Goal: Task Accomplishment & Management: Manage account settings

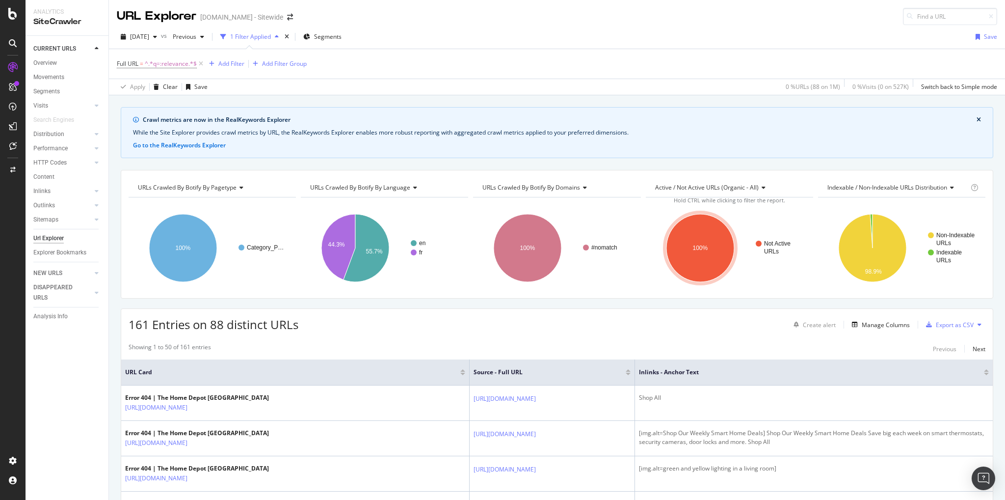
click at [736, 33] on div "[DATE] vs Previous 1 Filter Applied Segments Save" at bounding box center [557, 39] width 896 height 20
click at [17, 17] on icon at bounding box center [12, 14] width 9 height 12
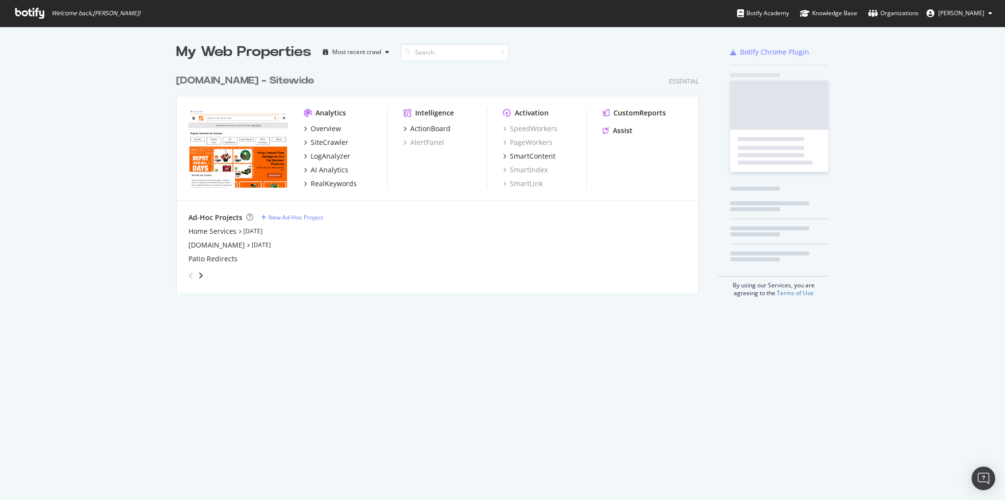
scroll to position [492, 990]
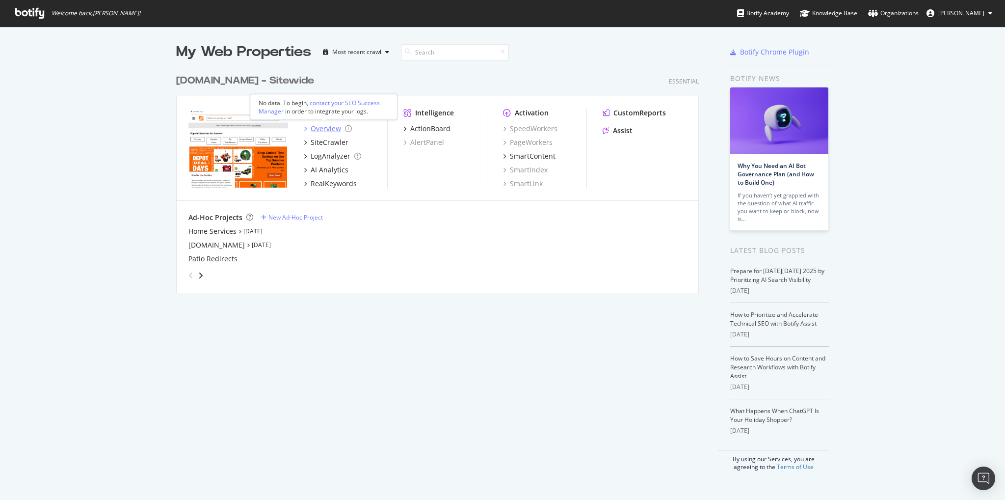
click at [324, 129] on div "Overview" at bounding box center [326, 129] width 30 height 10
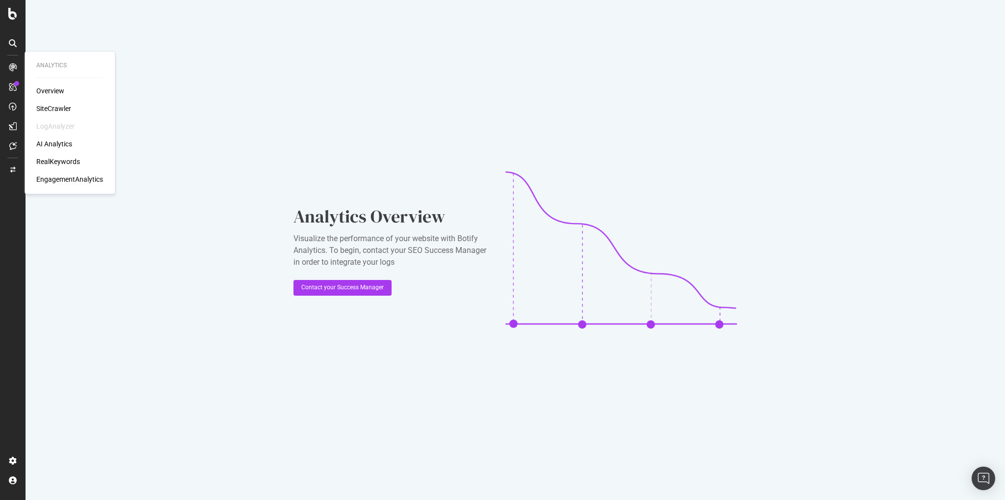
click at [84, 181] on div "EngagementAnalytics" at bounding box center [69, 179] width 67 height 10
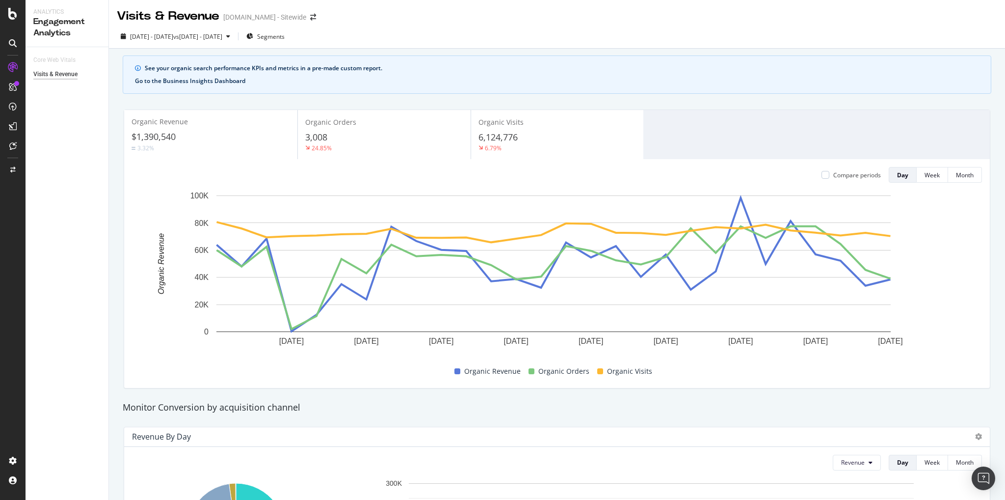
click at [179, 79] on button "Go to the Business Insights Dashboard" at bounding box center [190, 81] width 110 height 9
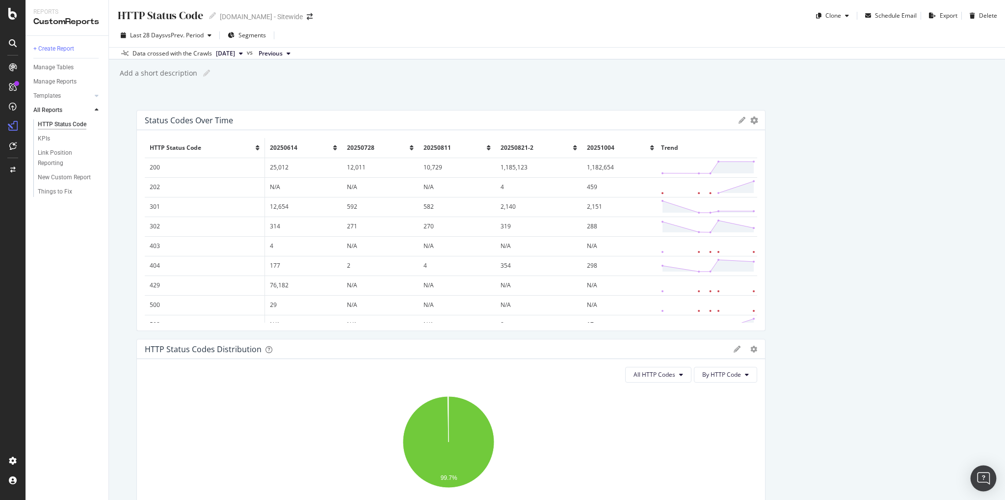
click at [979, 483] on div "Open Intercom Messenger" at bounding box center [984, 478] width 26 height 26
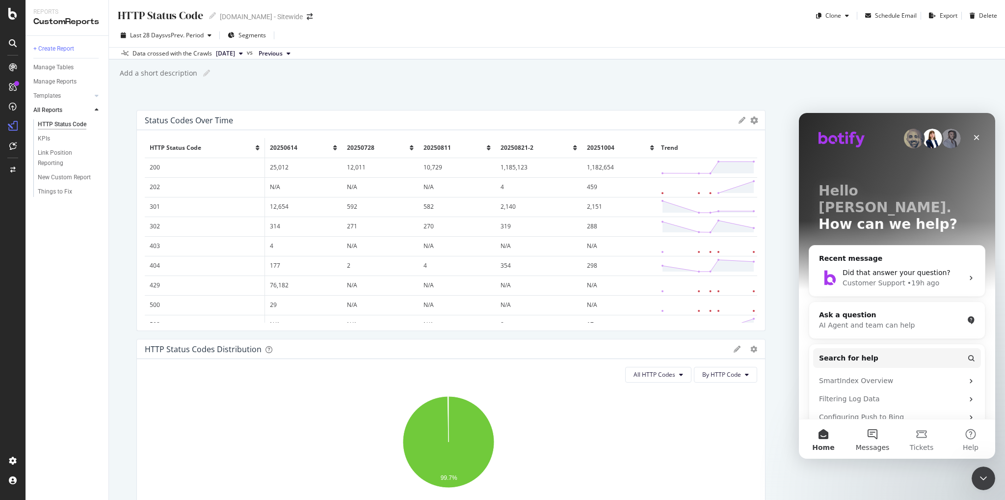
click at [875, 429] on button "Messages" at bounding box center [872, 438] width 49 height 39
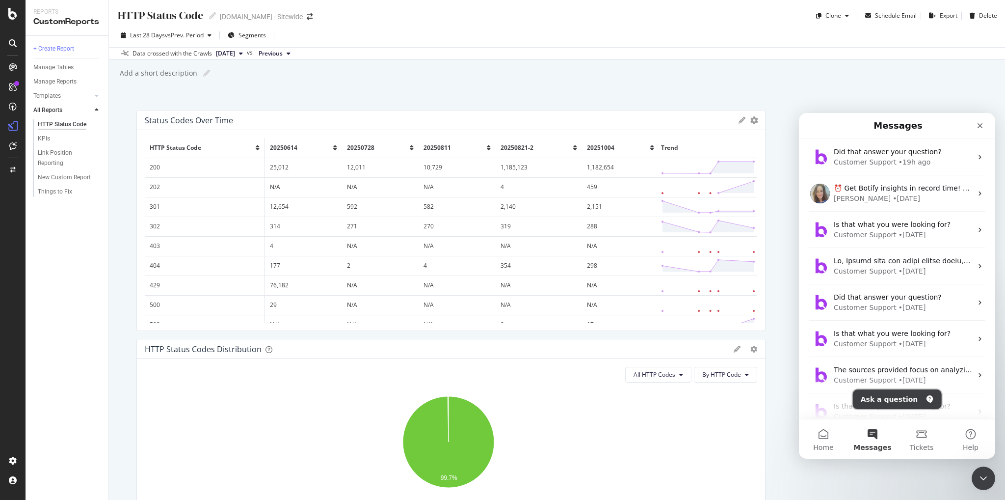
click at [890, 398] on button "Ask a question" at bounding box center [897, 399] width 89 height 20
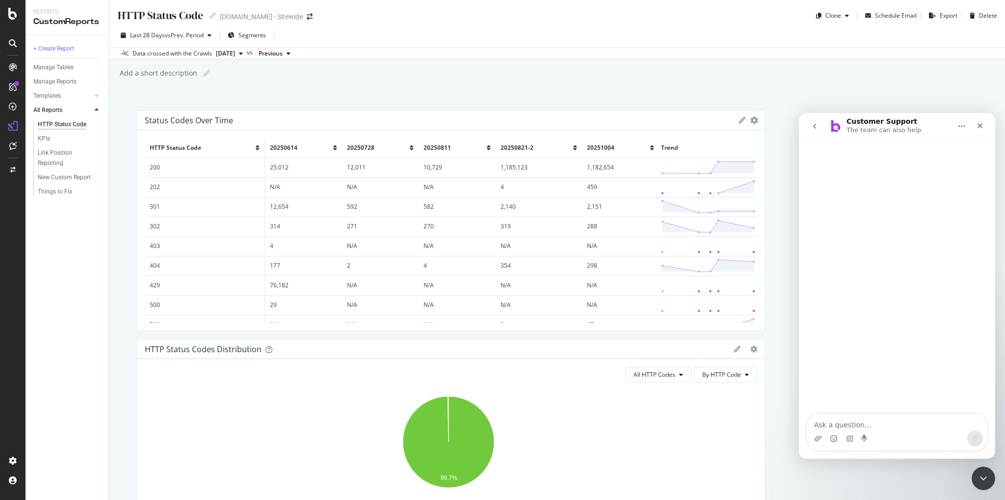
click at [883, 430] on textarea "Ask a question…" at bounding box center [897, 422] width 180 height 17
type textarea "Currently I am using AA visits. I want to change that by Entries. How do I do t…"
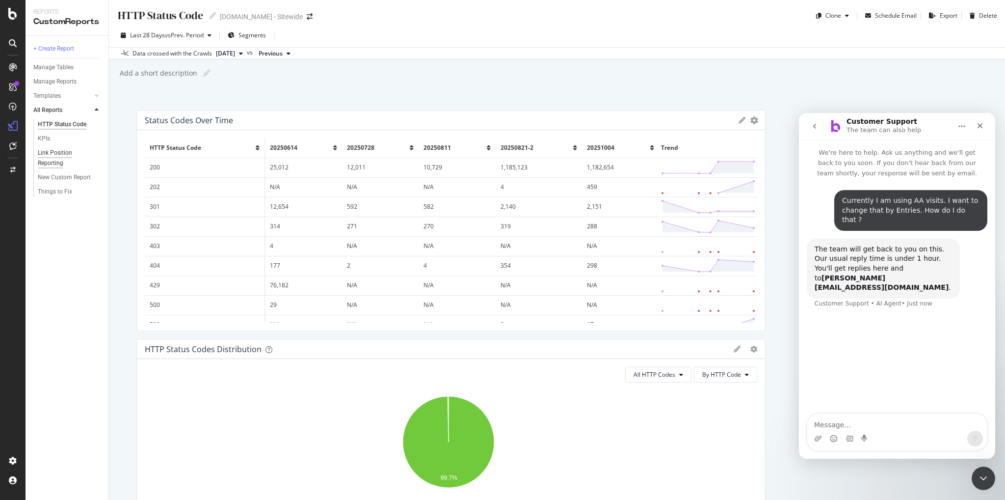
click at [61, 155] on div "Link Position Reporting" at bounding box center [65, 158] width 55 height 21
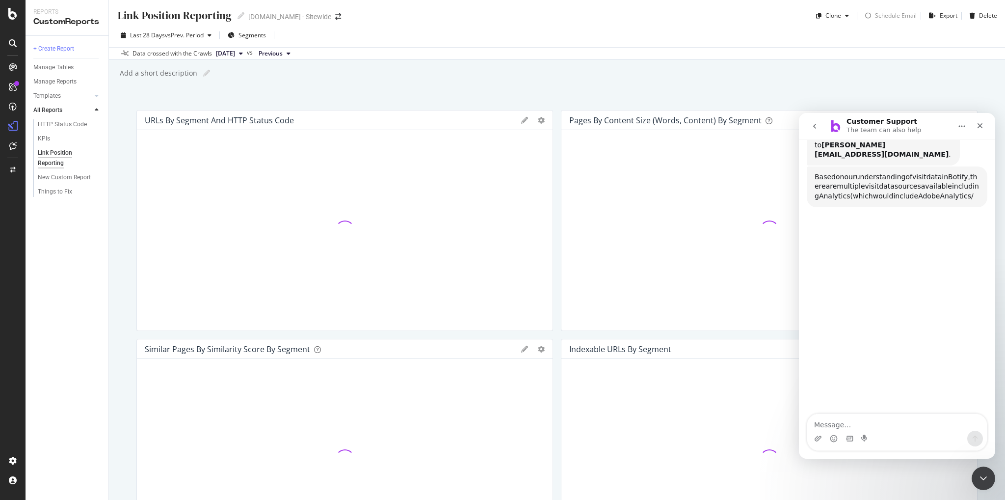
scroll to position [135, 0]
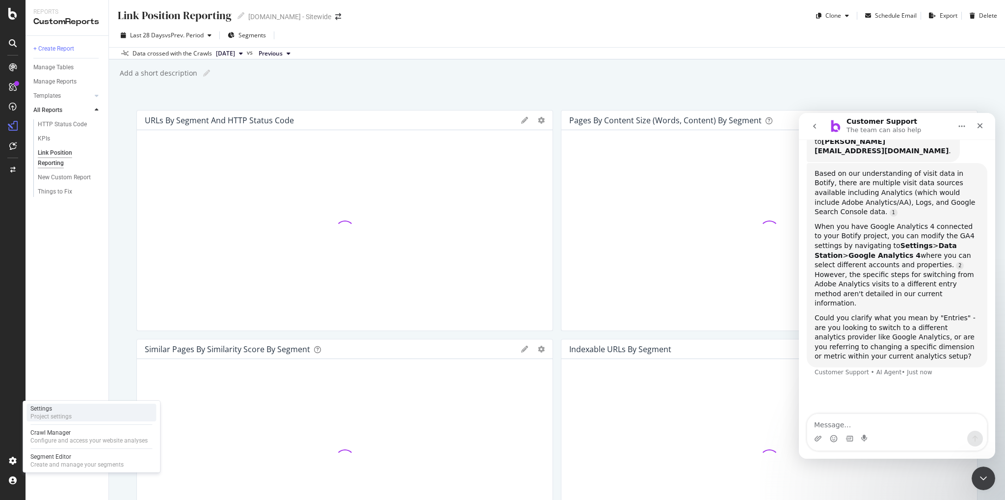
click at [90, 411] on div "Settings Project settings" at bounding box center [91, 412] width 130 height 18
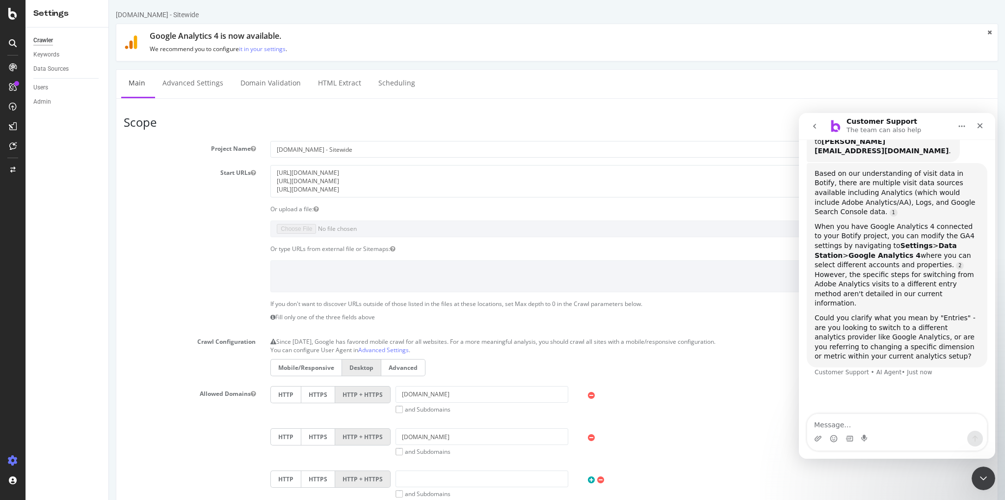
click at [65, 121] on div "Crawler Keywords Data Sources Users Admin" at bounding box center [67, 263] width 83 height 472
click at [67, 66] on div "Data Sources" at bounding box center [50, 69] width 35 height 10
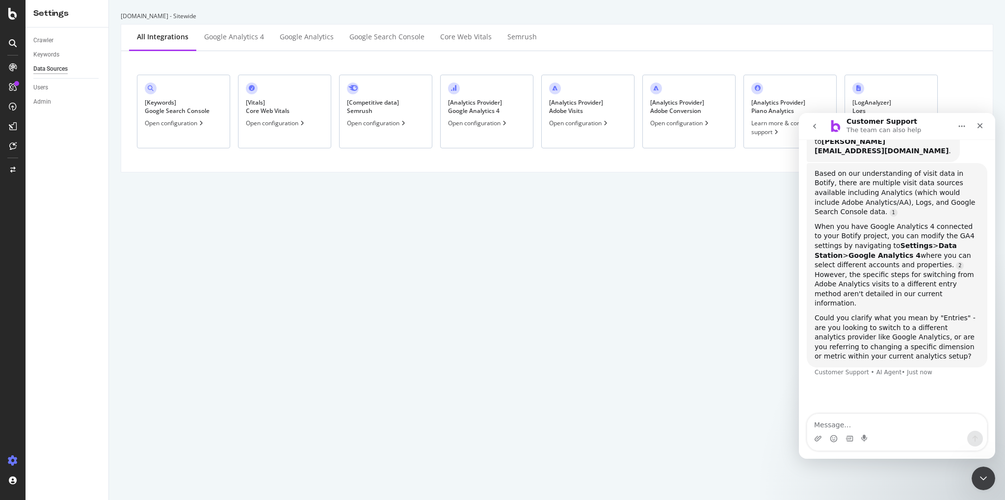
click at [591, 114] on div "[ Analytics Provider ] Adobe Visits" at bounding box center [576, 106] width 54 height 17
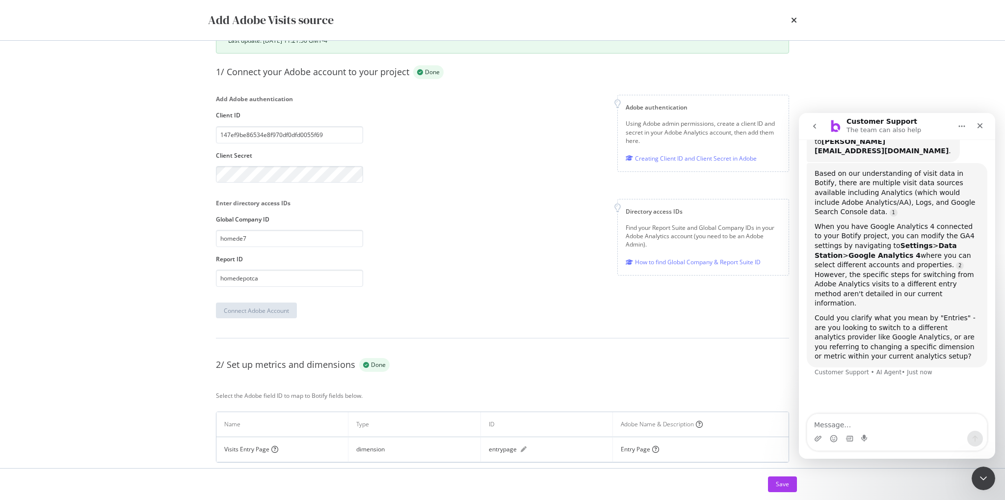
scroll to position [79, 0]
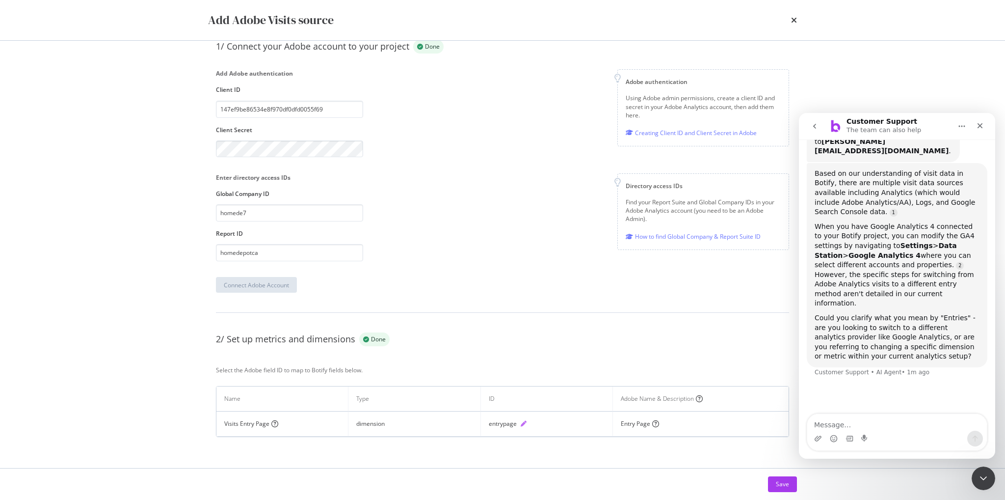
click at [521, 424] on icon "pen" at bounding box center [524, 424] width 6 height 6
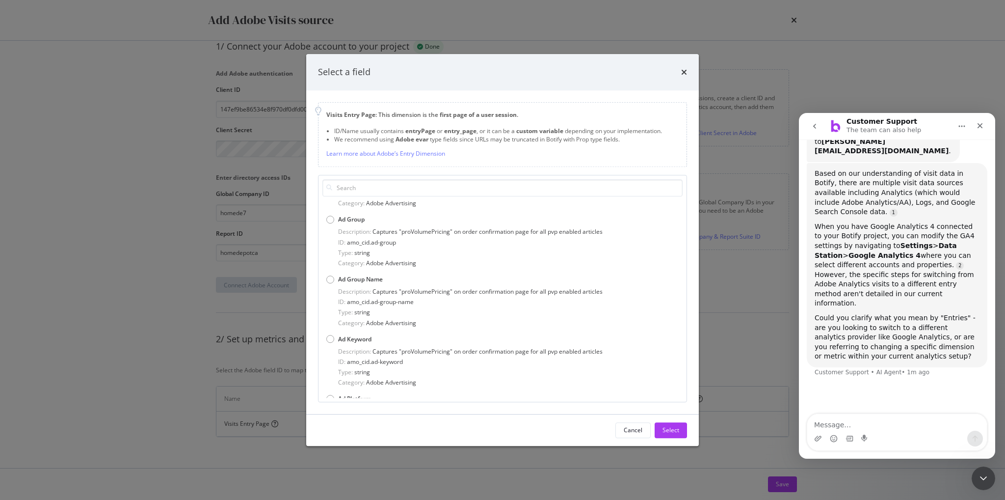
scroll to position [638, 0]
type input "r"
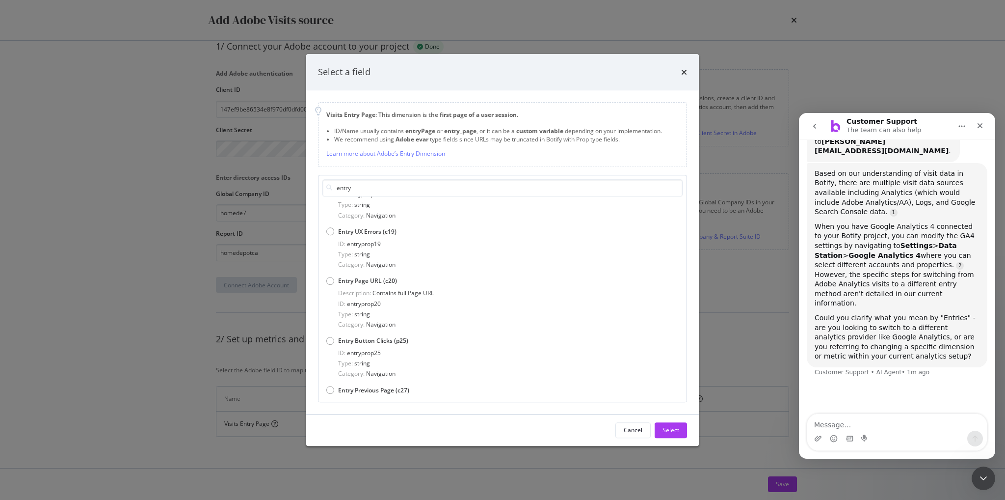
scroll to position [2208, 0]
type input "entry"
click at [758, 330] on div "Select a field Visits Entry Page : This dimension is the first page of a user s…" at bounding box center [502, 250] width 1005 height 500
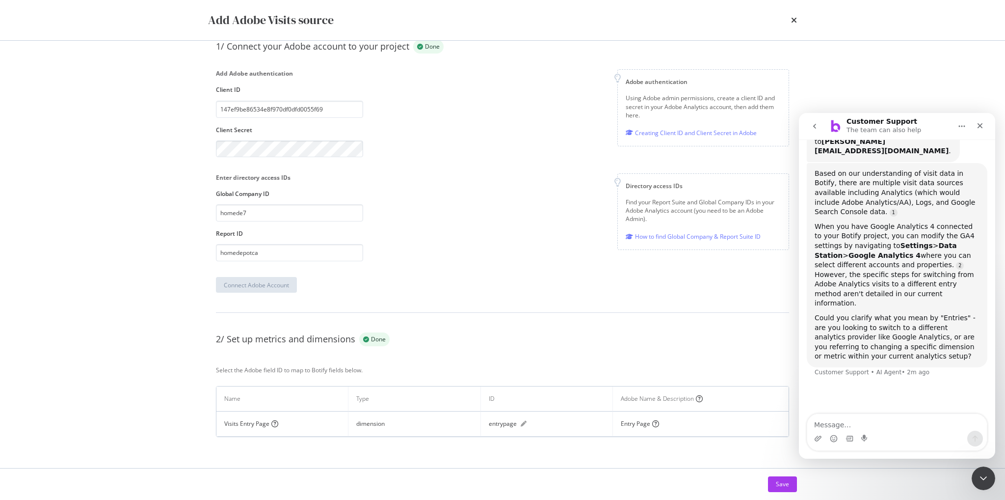
click at [98, 94] on div "Add Adobe Visits source Synchronization complete. Last update: [DATE] 11:21:50 …" at bounding box center [502, 250] width 1005 height 500
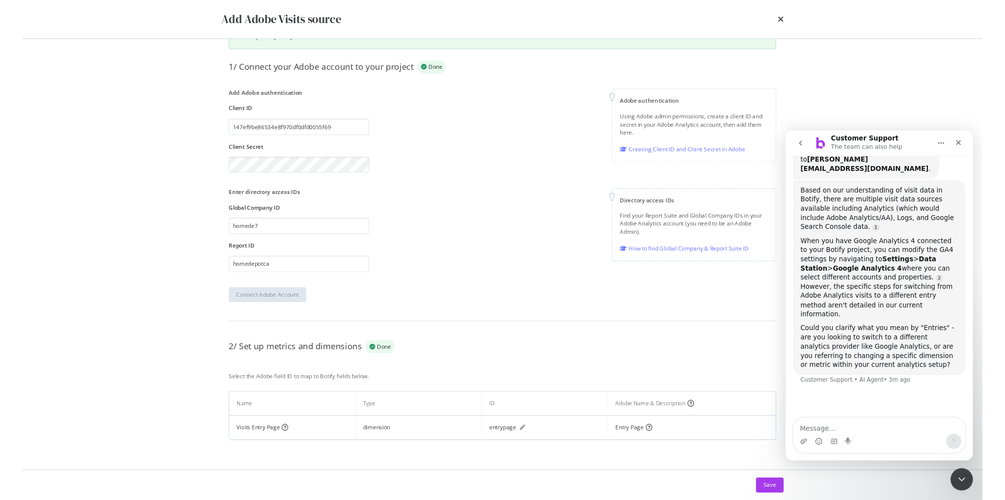
scroll to position [79, 0]
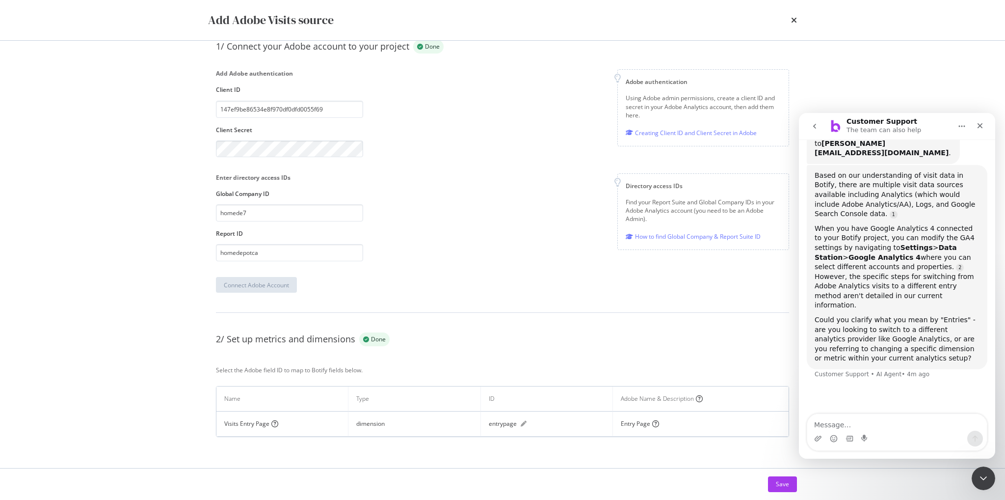
click at [68, 167] on div "Add Adobe Visits source Synchronization complete. Last update: [DATE] 11:21:50 …" at bounding box center [502, 250] width 1005 height 500
